Goal: Task Accomplishment & Management: Manage account settings

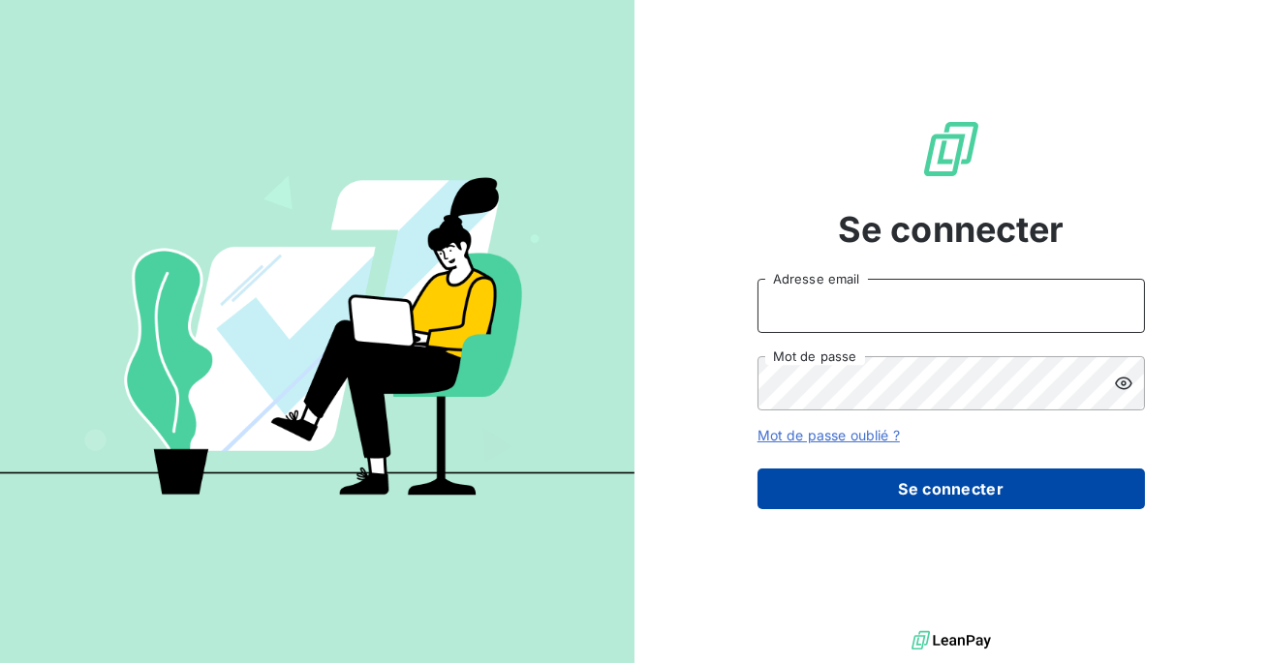
type input "admin@salviadeveloppement"
click at [891, 484] on button "Se connecter" at bounding box center [950, 489] width 387 height 41
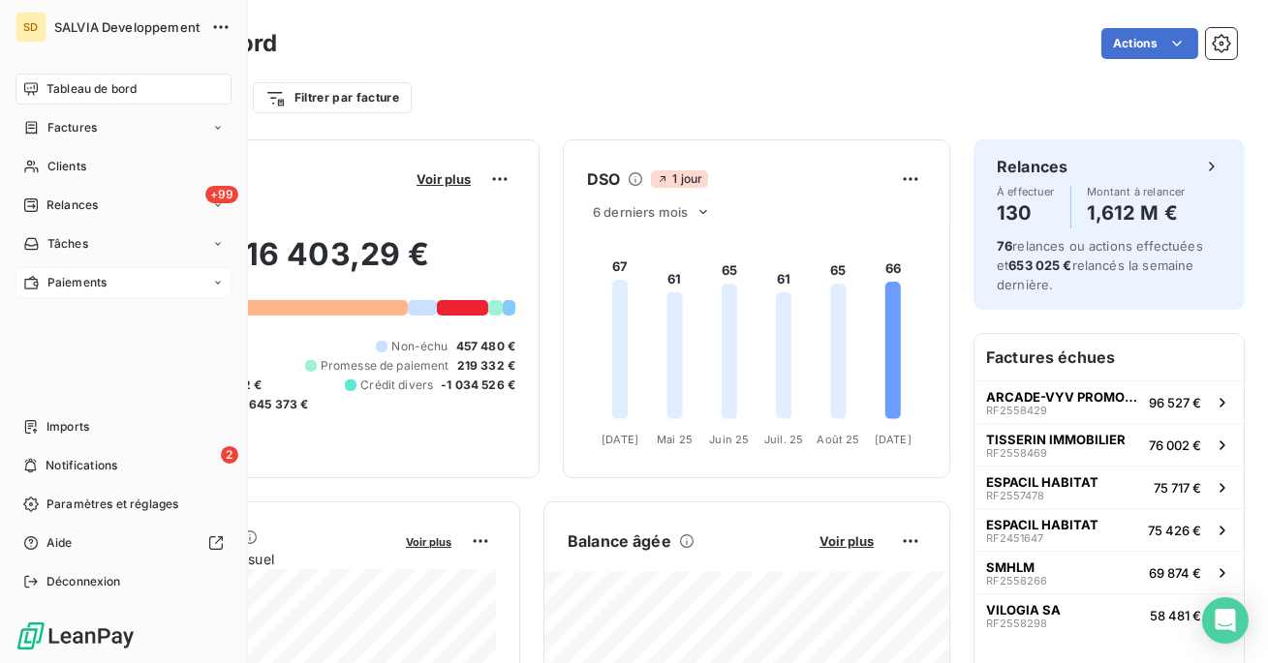
click at [69, 290] on span "Paiements" at bounding box center [76, 282] width 59 height 17
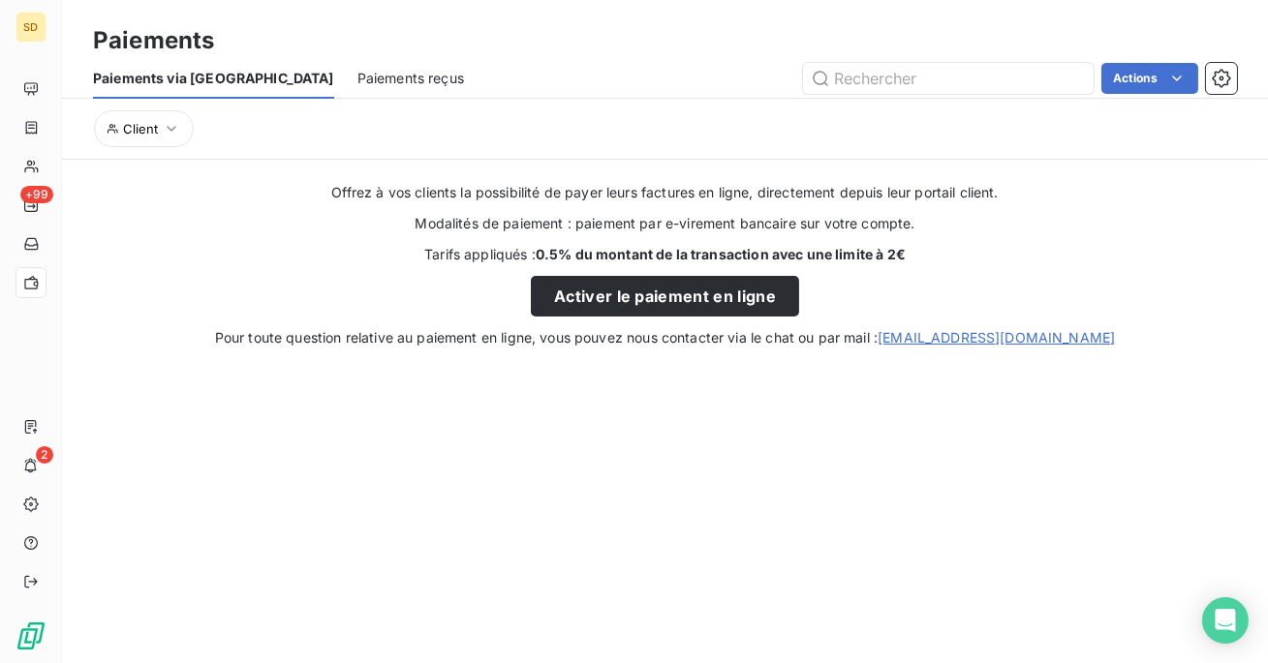
click at [392, 68] on div "Paiements via le Portail Paiements reçus Actions" at bounding box center [665, 78] width 1206 height 41
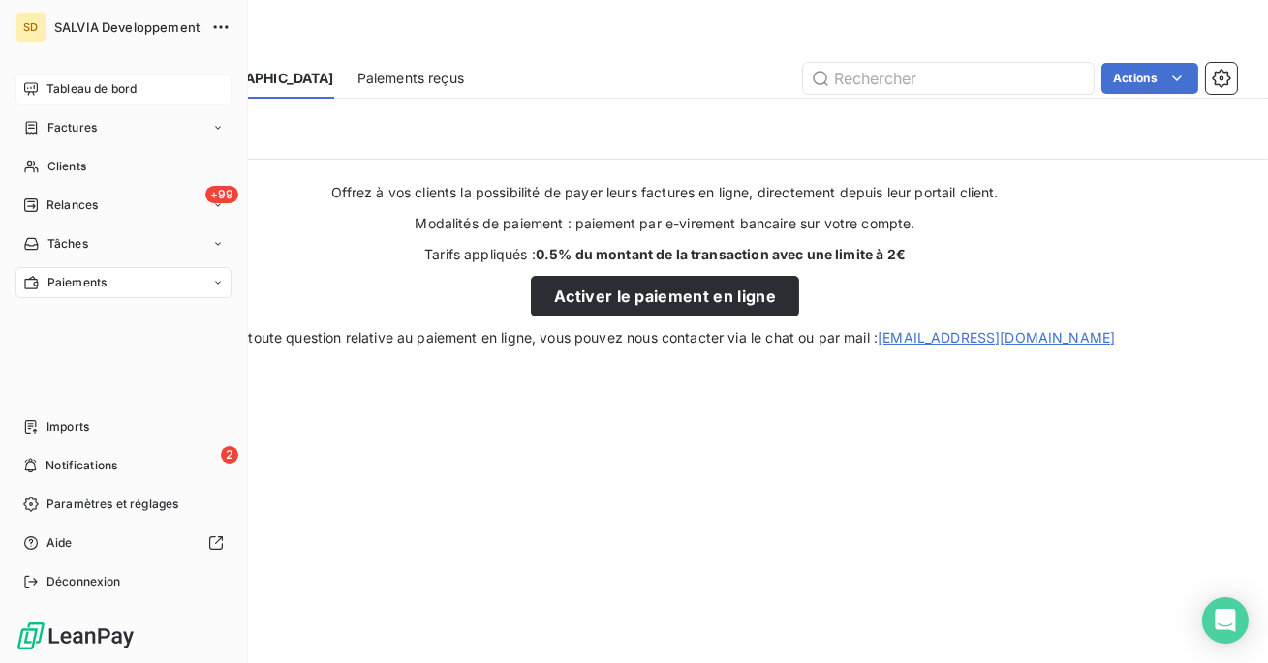
click at [46, 75] on div "Tableau de bord" at bounding box center [123, 89] width 216 height 31
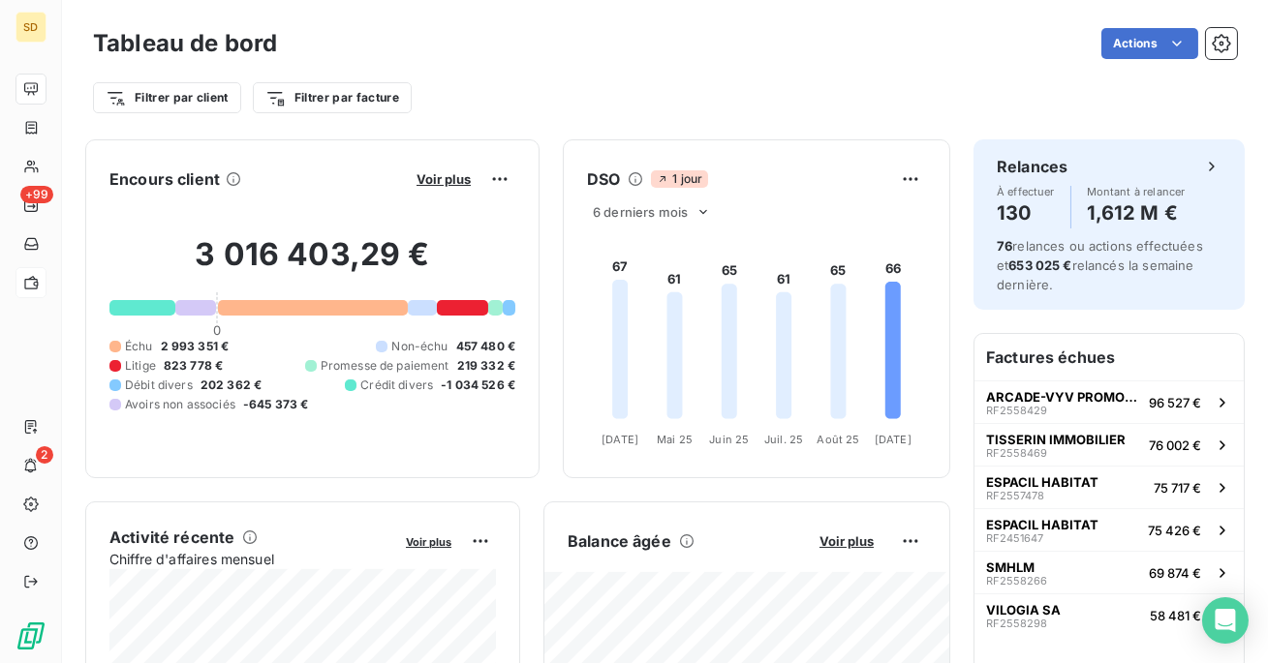
click at [564, 26] on div "Tableau de bord Actions" at bounding box center [665, 43] width 1144 height 41
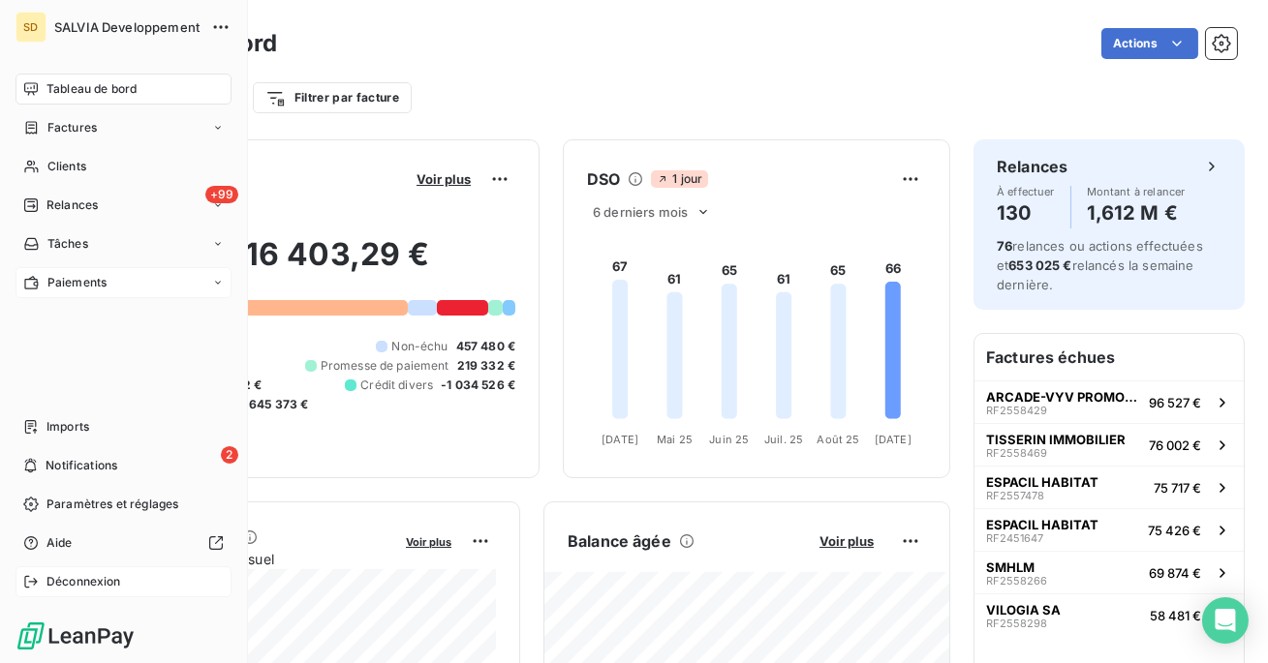
click at [47, 577] on span "Déconnexion" at bounding box center [83, 581] width 75 height 17
